Goal: Task Accomplishment & Management: Complete application form

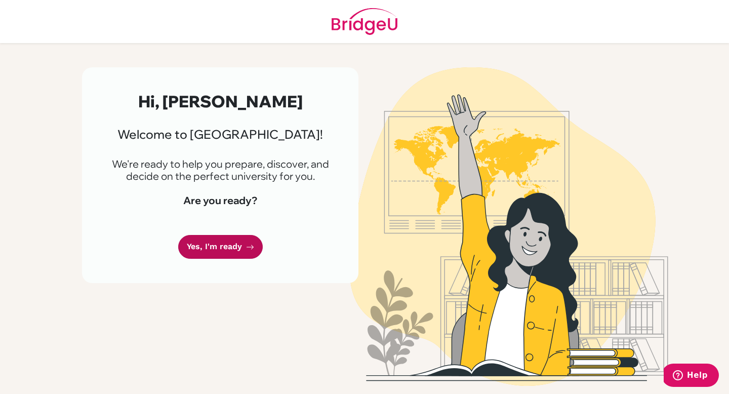
click at [213, 253] on link "Yes, I'm ready" at bounding box center [220, 247] width 85 height 24
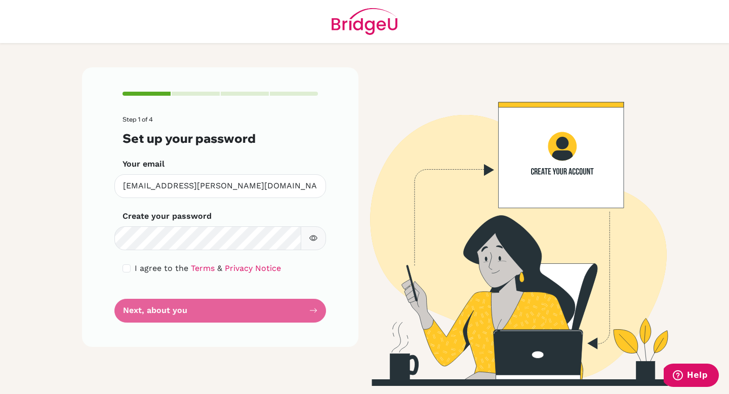
click at [314, 237] on icon "button" at bounding box center [314, 238] width 8 height 8
click at [176, 311] on form "Step 1 of 4 Set up your password Your email valentina.navarrete@colegiobolivar.…" at bounding box center [221, 219] width 196 height 207
click at [130, 267] on input "checkbox" at bounding box center [127, 268] width 8 height 8
checkbox input "true"
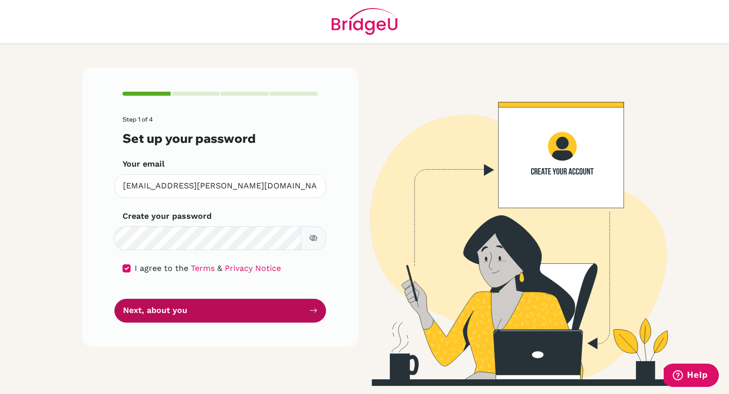
click at [163, 314] on button "Next, about you" at bounding box center [220, 311] width 212 height 24
